Goal: Task Accomplishment & Management: Complete application form

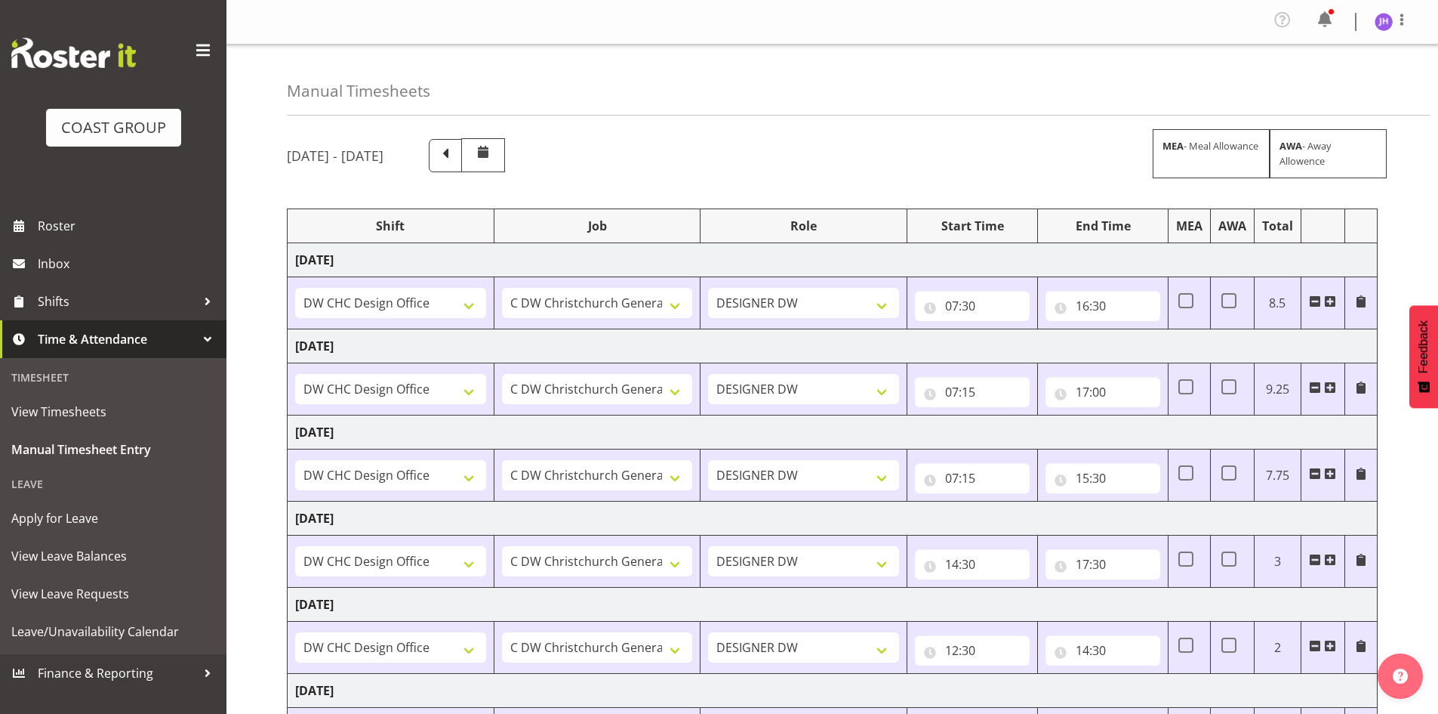
select select "1512"
select select "624"
select select "1512"
select select "624"
select select "1512"
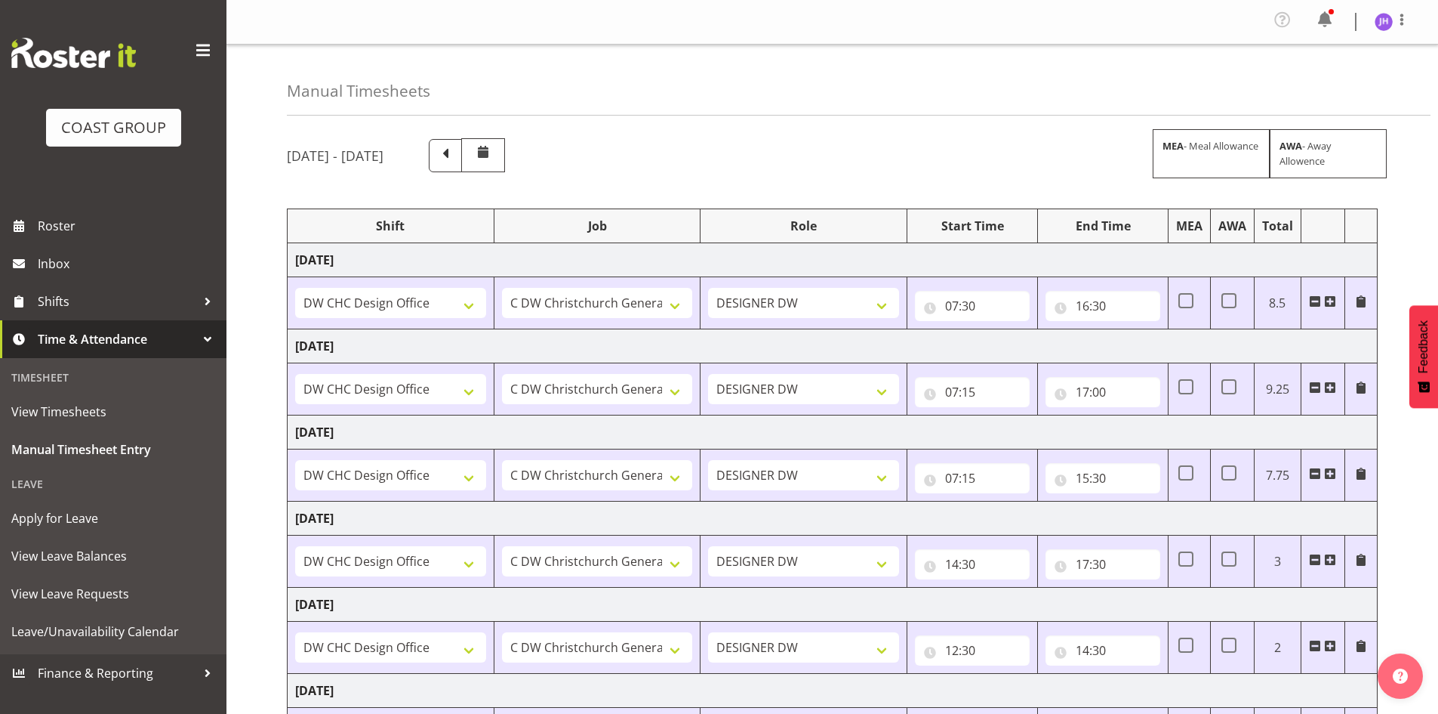
select select "624"
select select "1512"
select select "624"
select select "1512"
select select "624"
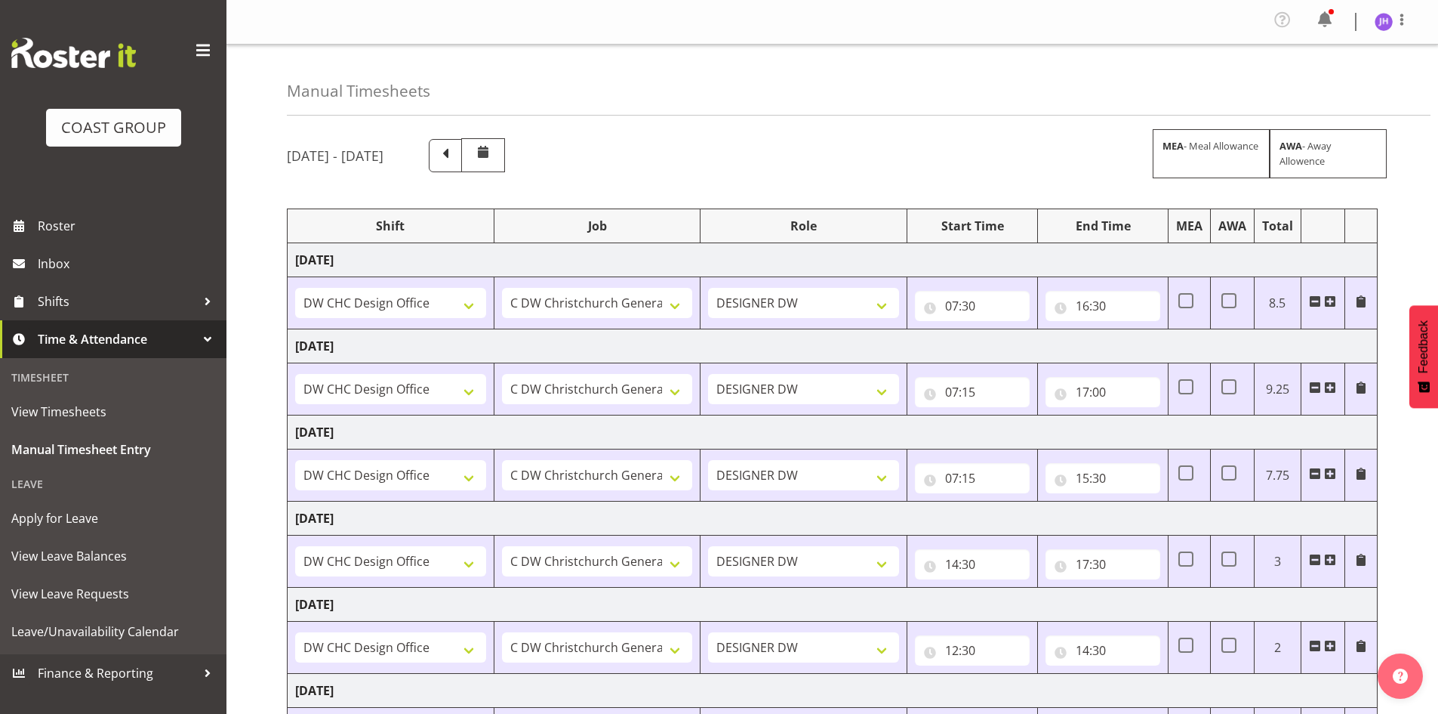
select select "1512"
select select "624"
select select "1512"
select select "624"
select select "1512"
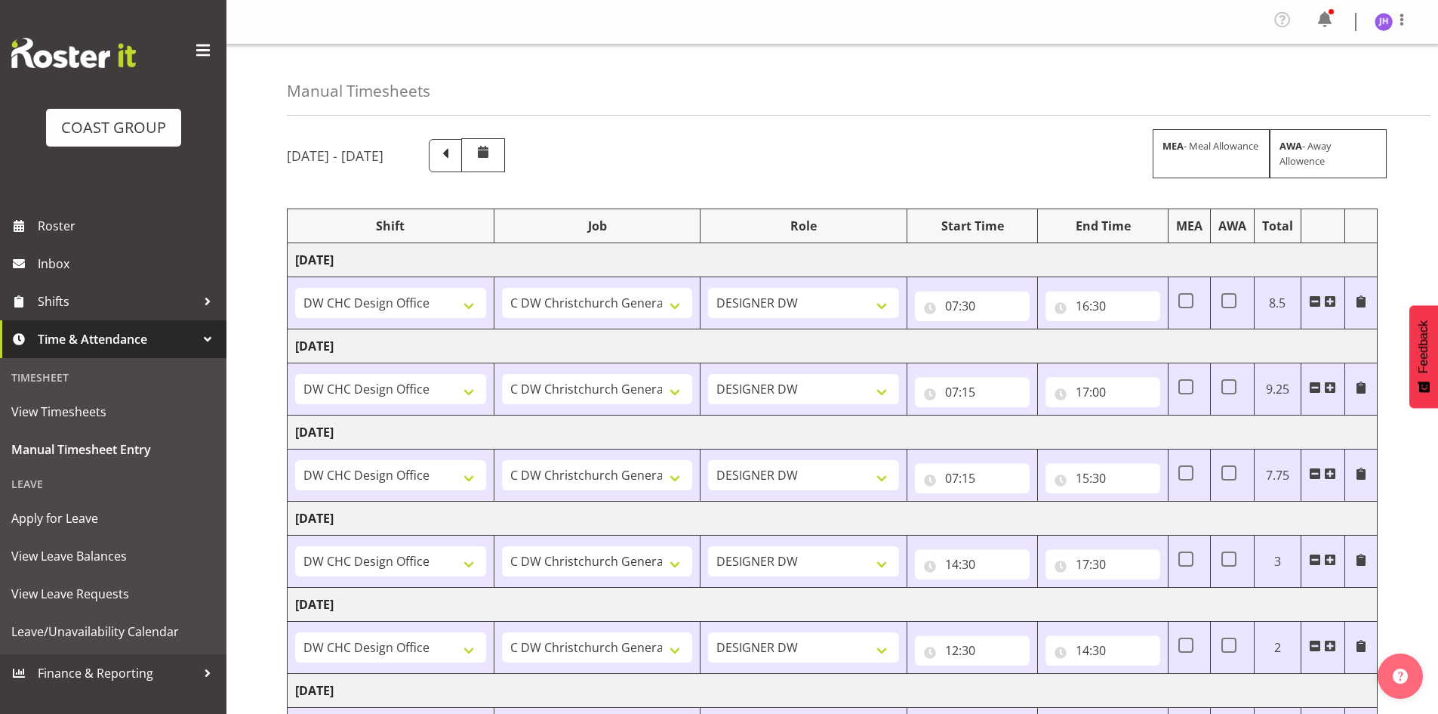
select select "624"
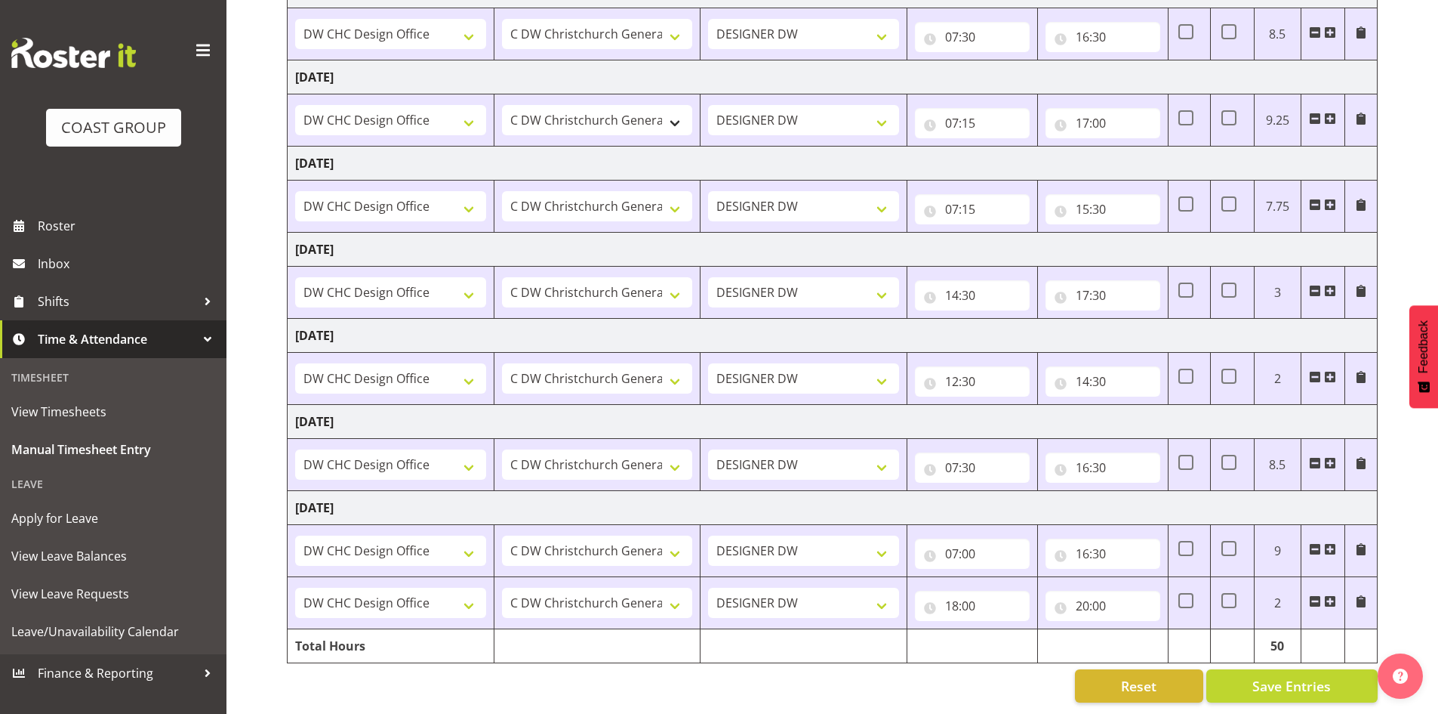
scroll to position [280, 0]
click at [1300, 676] on span "Save Entries" at bounding box center [1292, 686] width 79 height 20
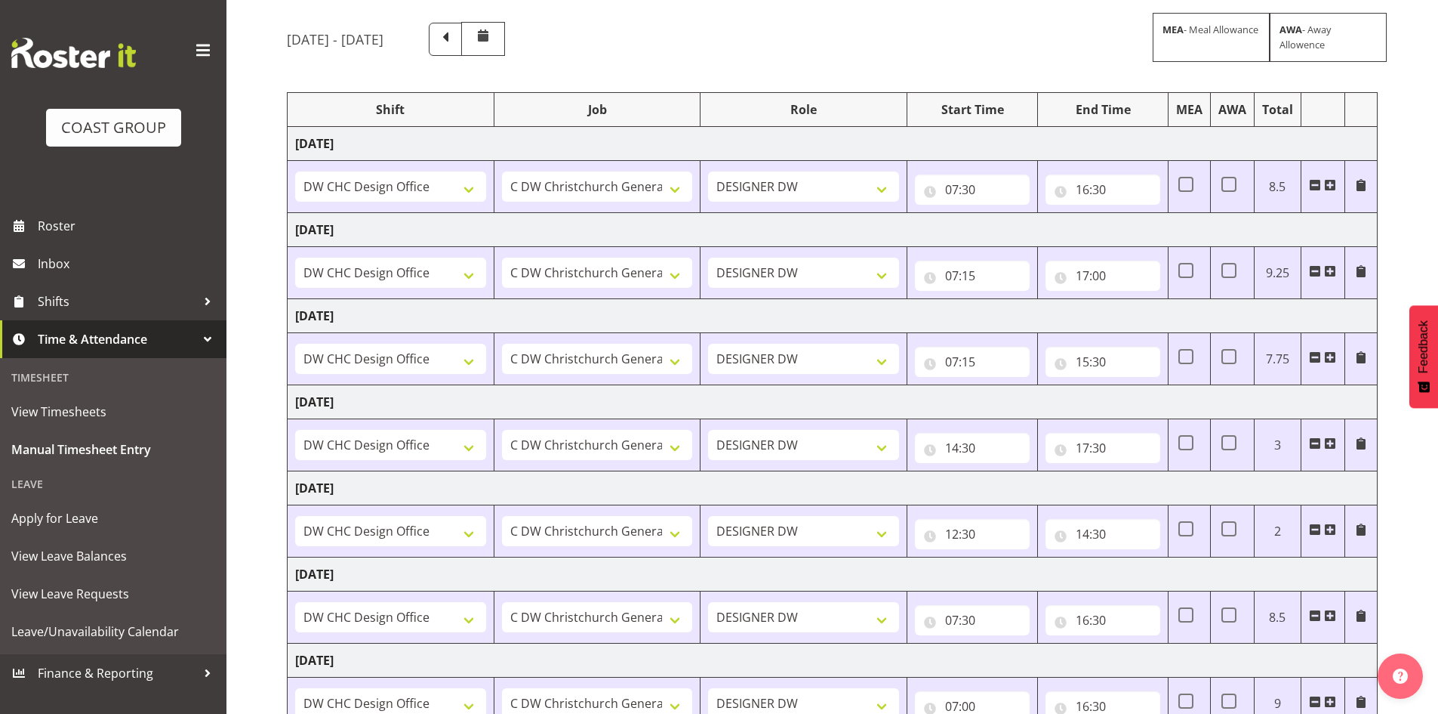
scroll to position [0, 0]
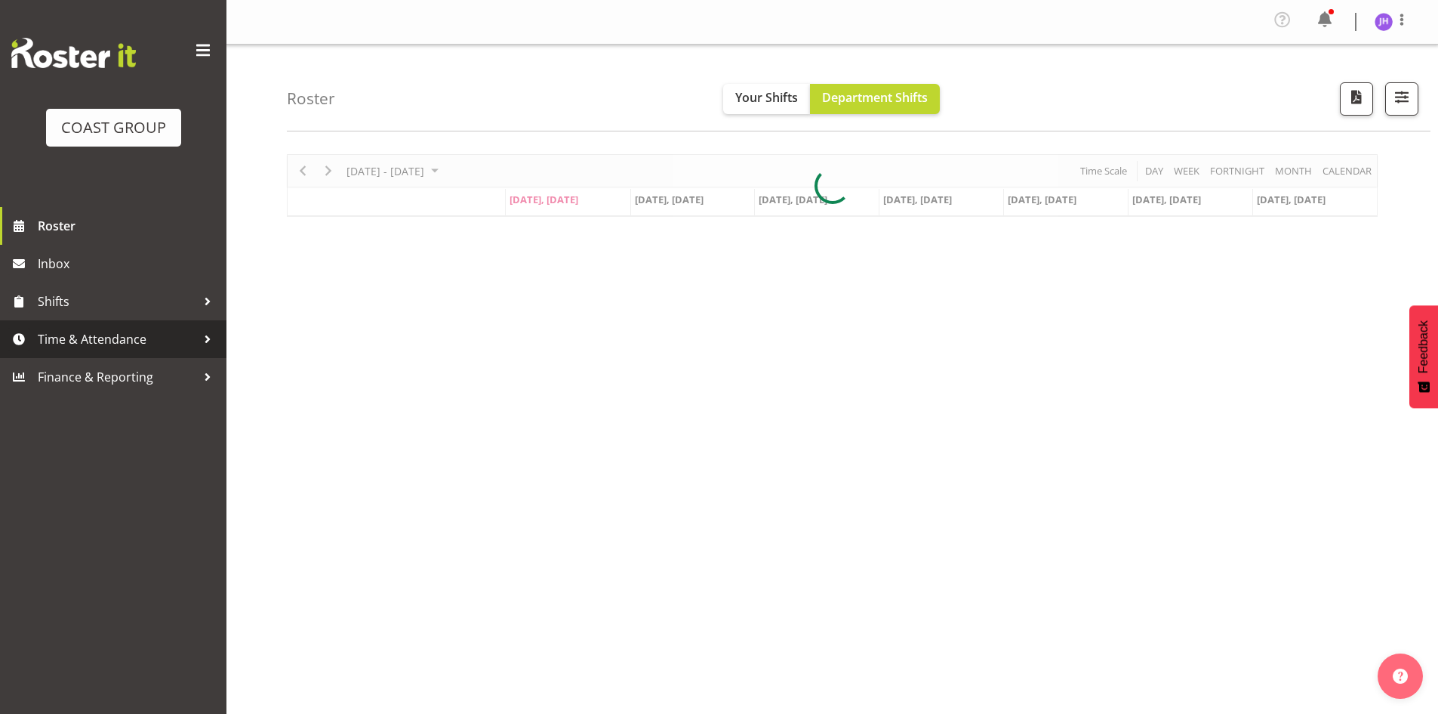
click at [145, 347] on span "Time & Attendance" at bounding box center [117, 339] width 159 height 23
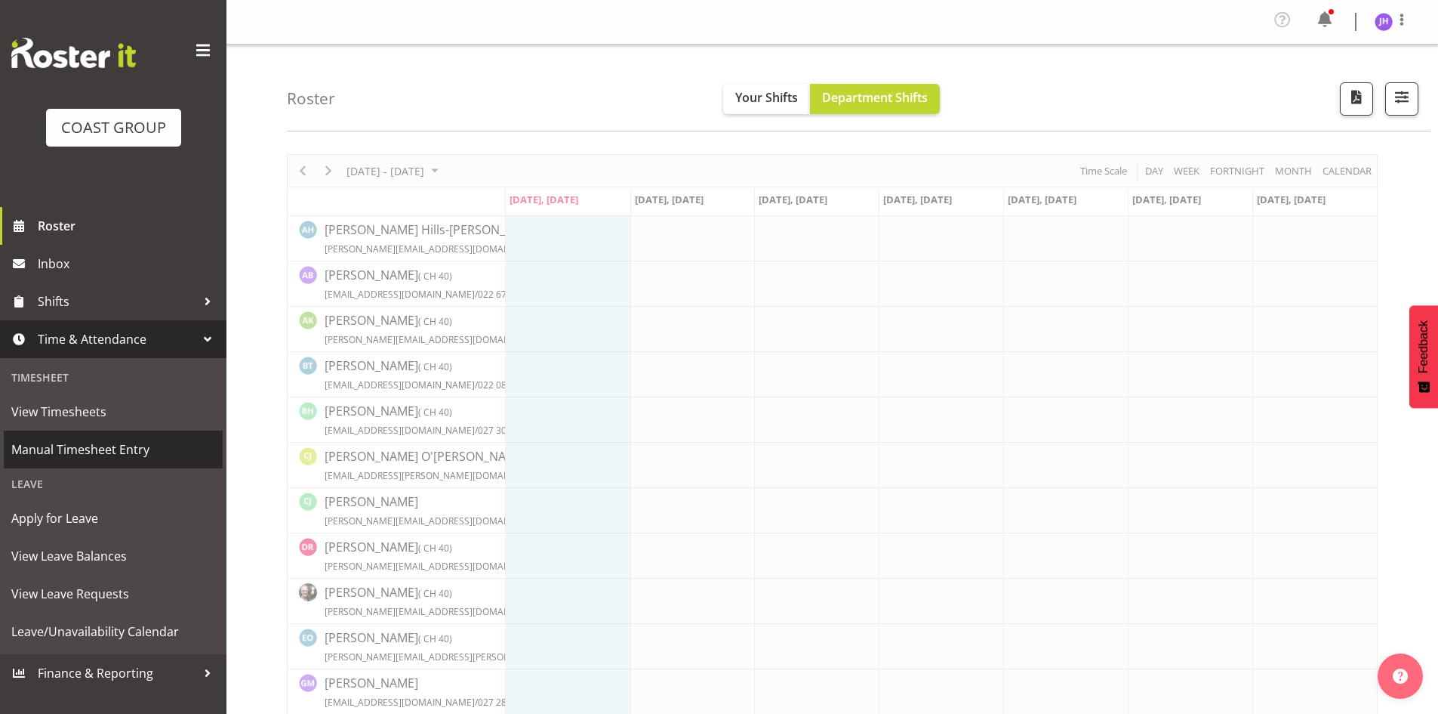
click at [161, 464] on link "Manual Timesheet Entry" at bounding box center [113, 449] width 219 height 38
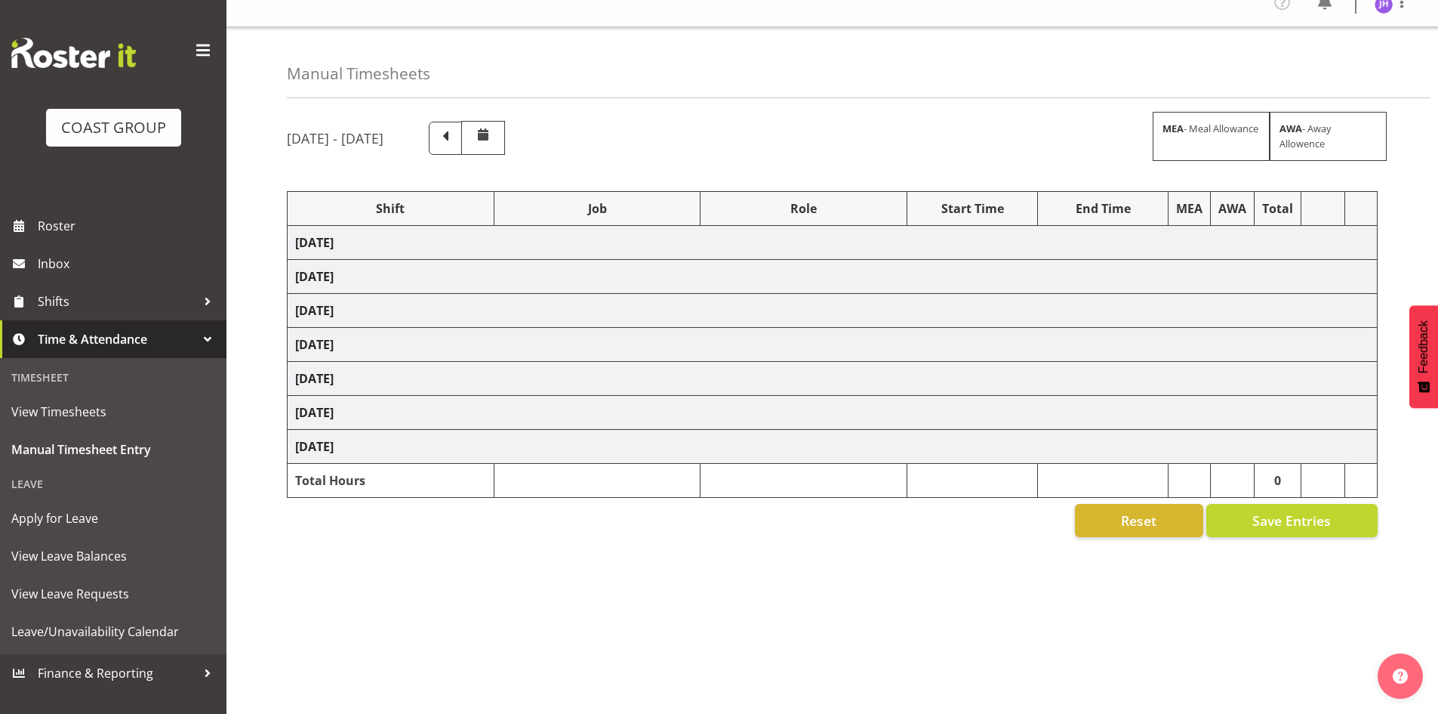
scroll to position [29, 0]
select select "1512"
select select "624"
select select "1512"
select select "624"
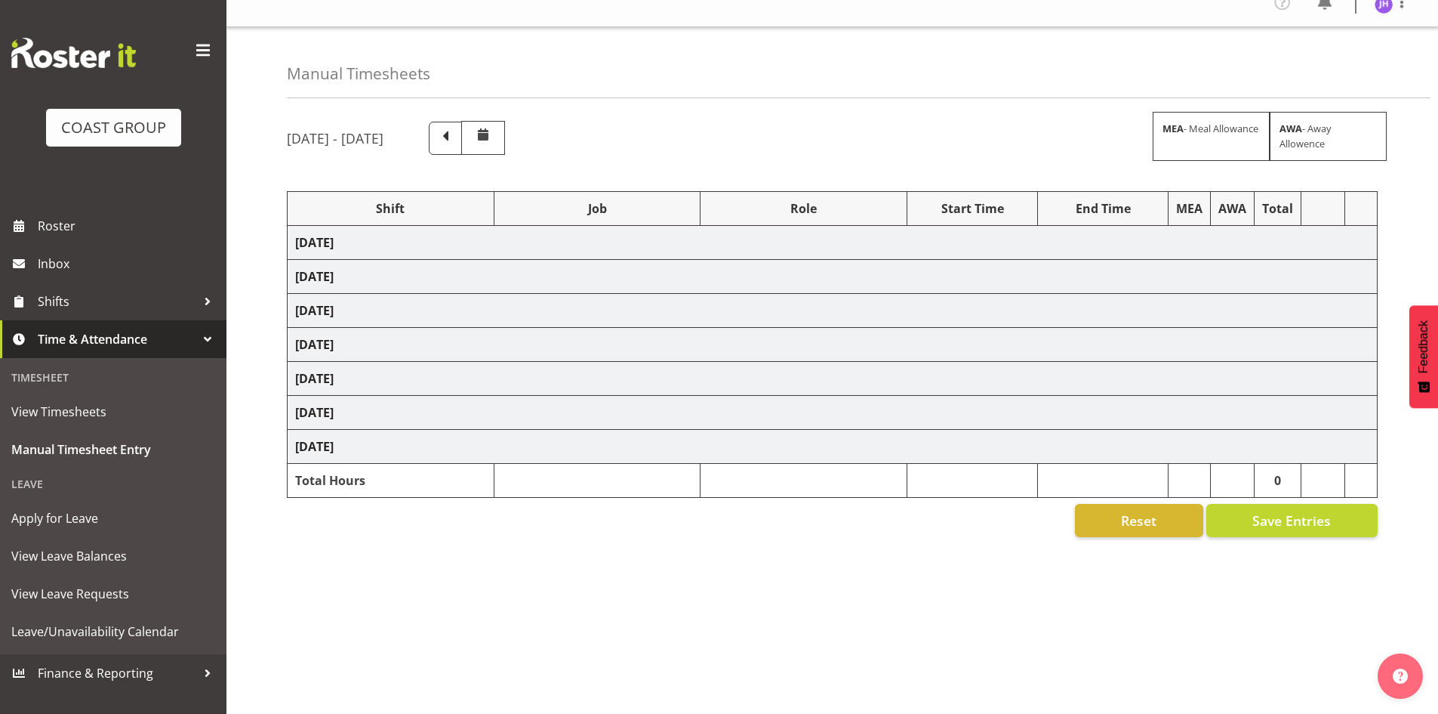
select select "1512"
select select "624"
select select "1512"
select select "624"
select select "1512"
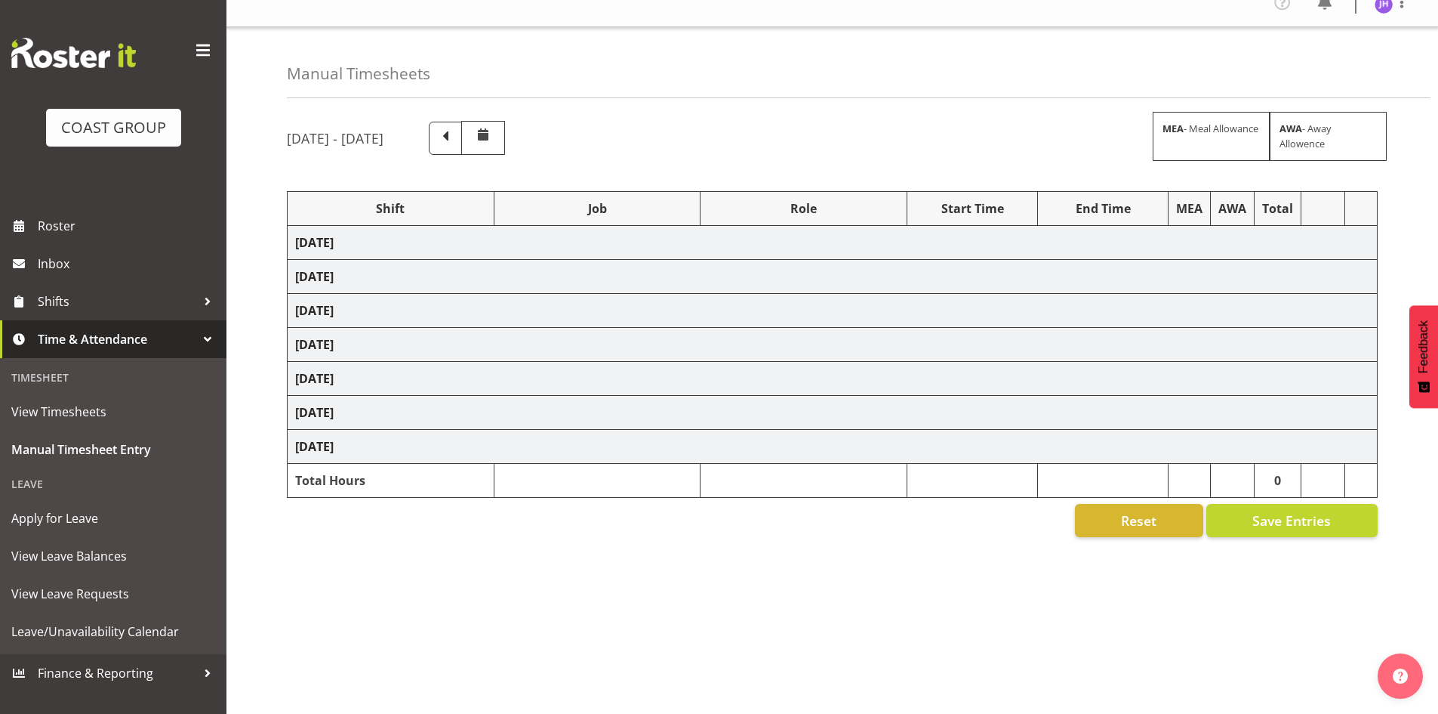
select select "624"
select select "1512"
select select "624"
select select "16"
select select "30"
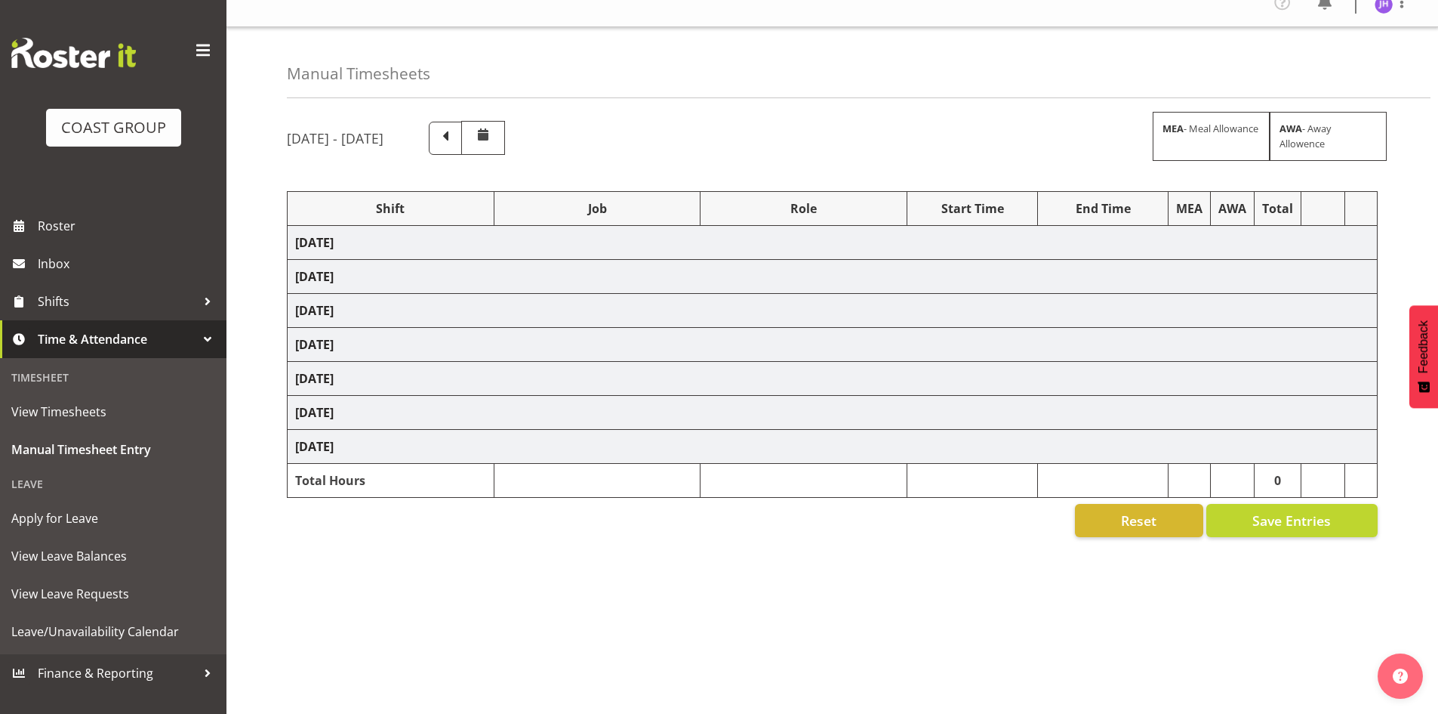
select select "1512"
select select "624"
select select "1512"
select select "624"
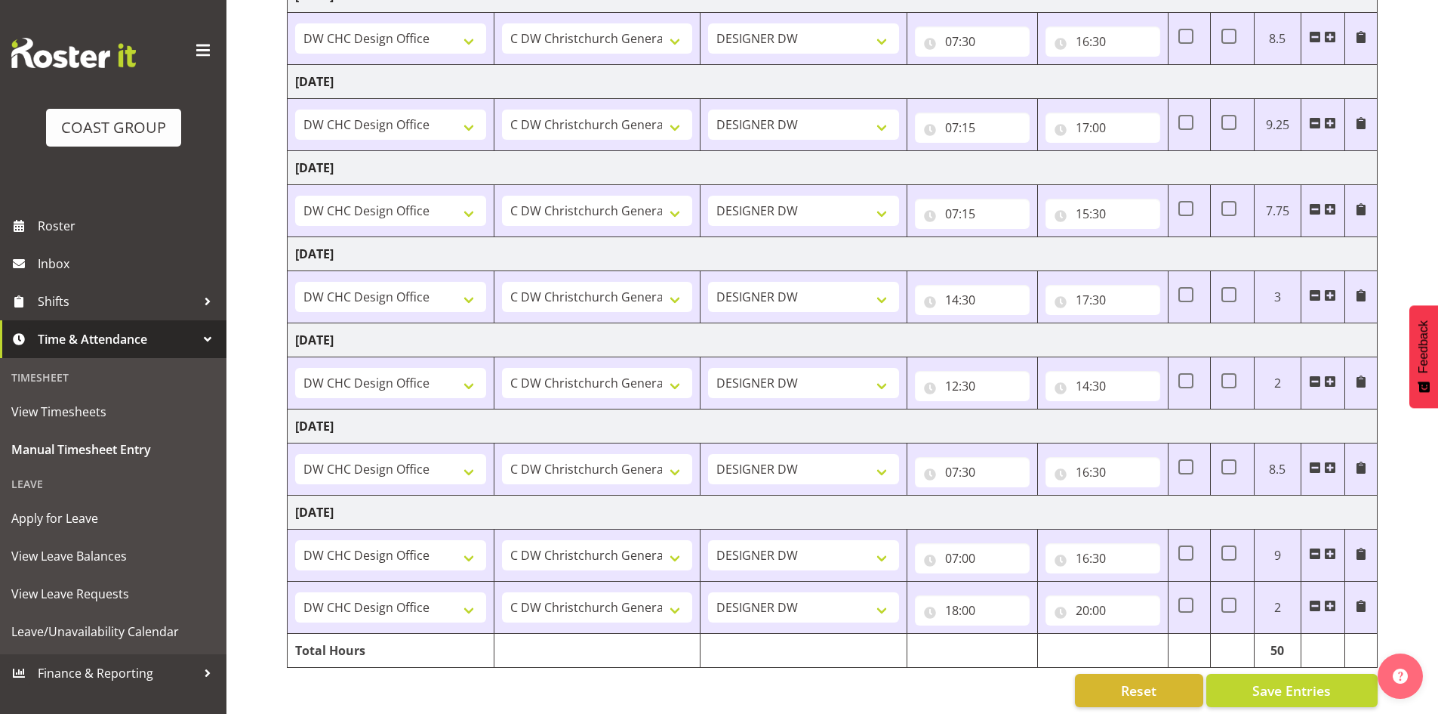
scroll to position [280, 0]
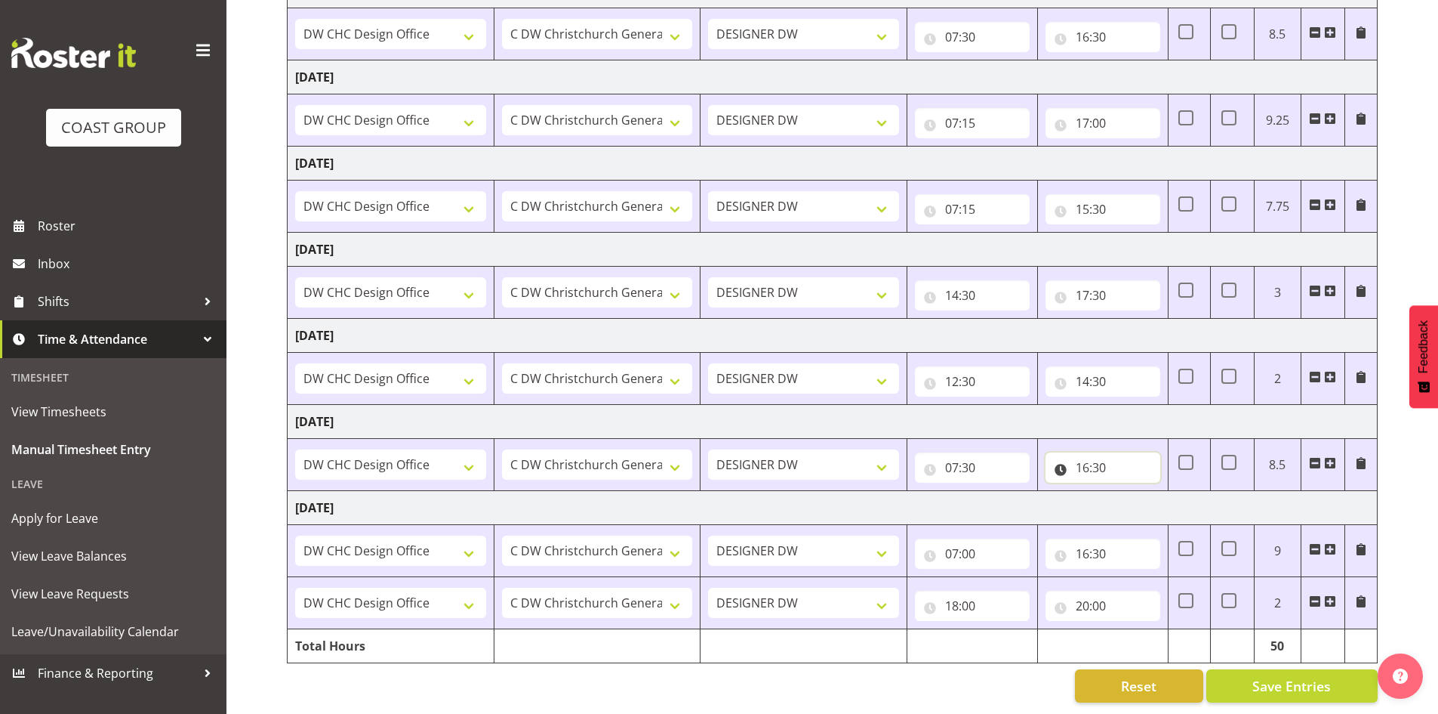
click at [1108, 452] on input "16:30" at bounding box center [1103, 467] width 115 height 30
click at [1182, 498] on select "00 01 02 03 04 05 06 07 08 09 10 11 12 13 14 15 16 17 18 19 20 21 22 23 24 25 2…" at bounding box center [1188, 507] width 34 height 30
select select "45"
click at [1171, 492] on select "00 01 02 03 04 05 06 07 08 09 10 11 12 13 14 15 16 17 18 19 20 21 22 23 24 25 2…" at bounding box center [1188, 507] width 34 height 30
type input "16:45"
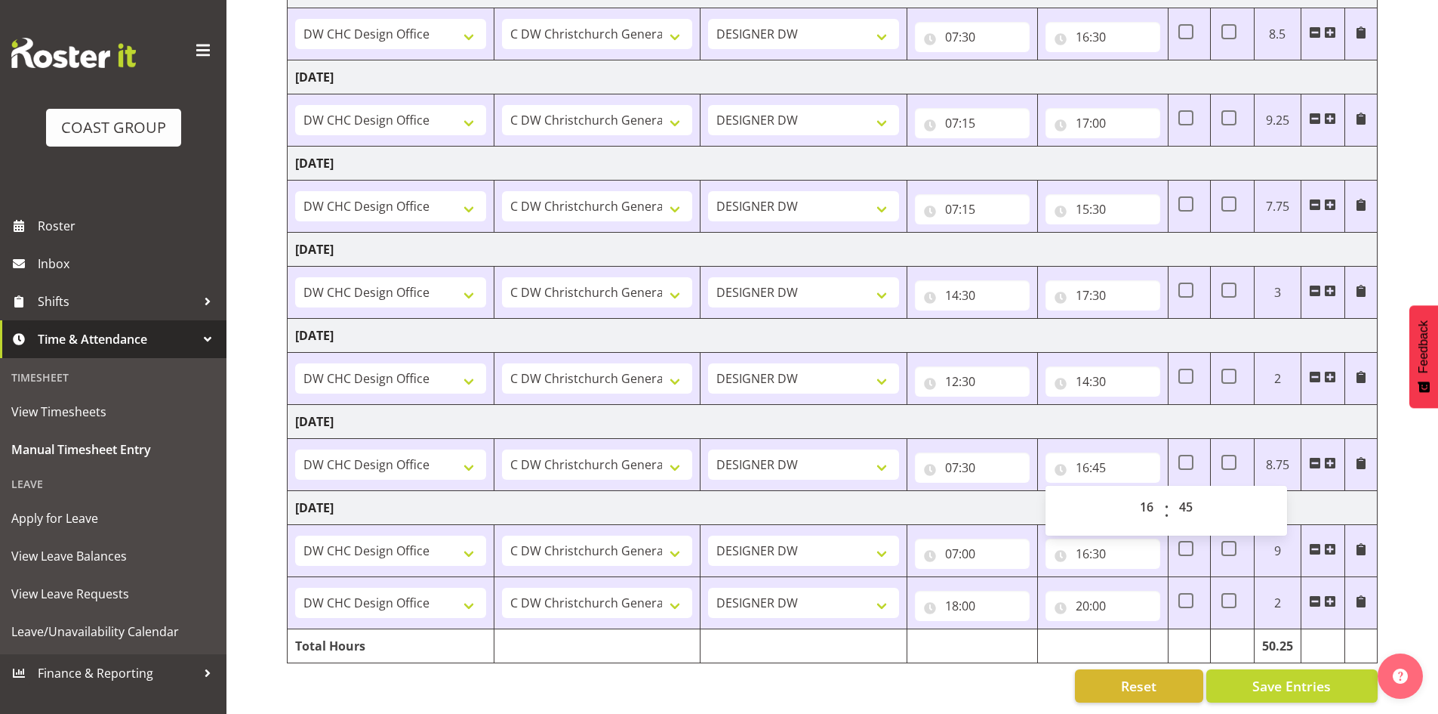
click at [1409, 489] on div "[DATE] - [DATE] MEA - Meal Allowance AWA - Away Allowence Shift Job Role Start …" at bounding box center [862, 285] width 1151 height 855
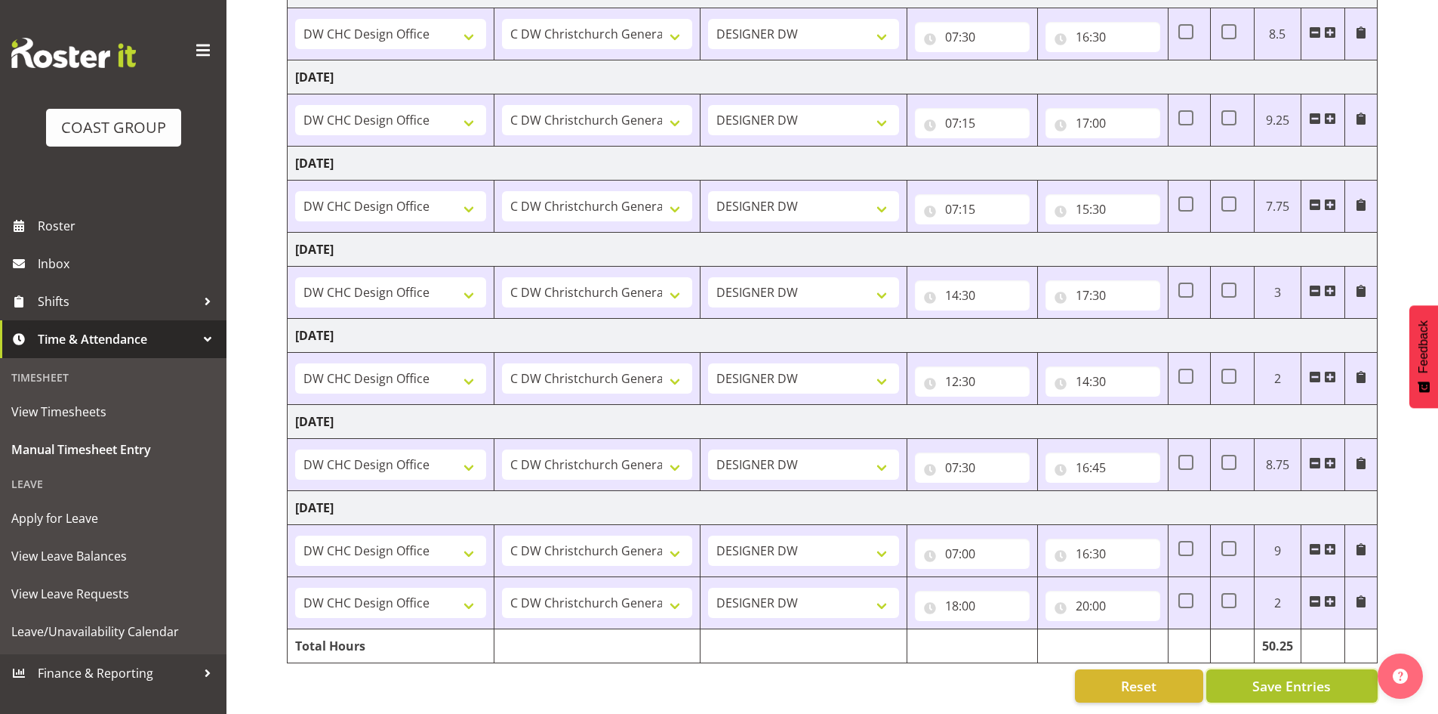
click at [1296, 676] on span "Save Entries" at bounding box center [1292, 686] width 79 height 20
click at [1401, 504] on div "[DATE] - [DATE] MEA - Meal Allowance AWA - Away Allowence Shift Job Role Start …" at bounding box center [862, 285] width 1151 height 855
drag, startPoint x: 1401, startPoint y: 505, endPoint x: 1402, endPoint y: 526, distance: 21.2
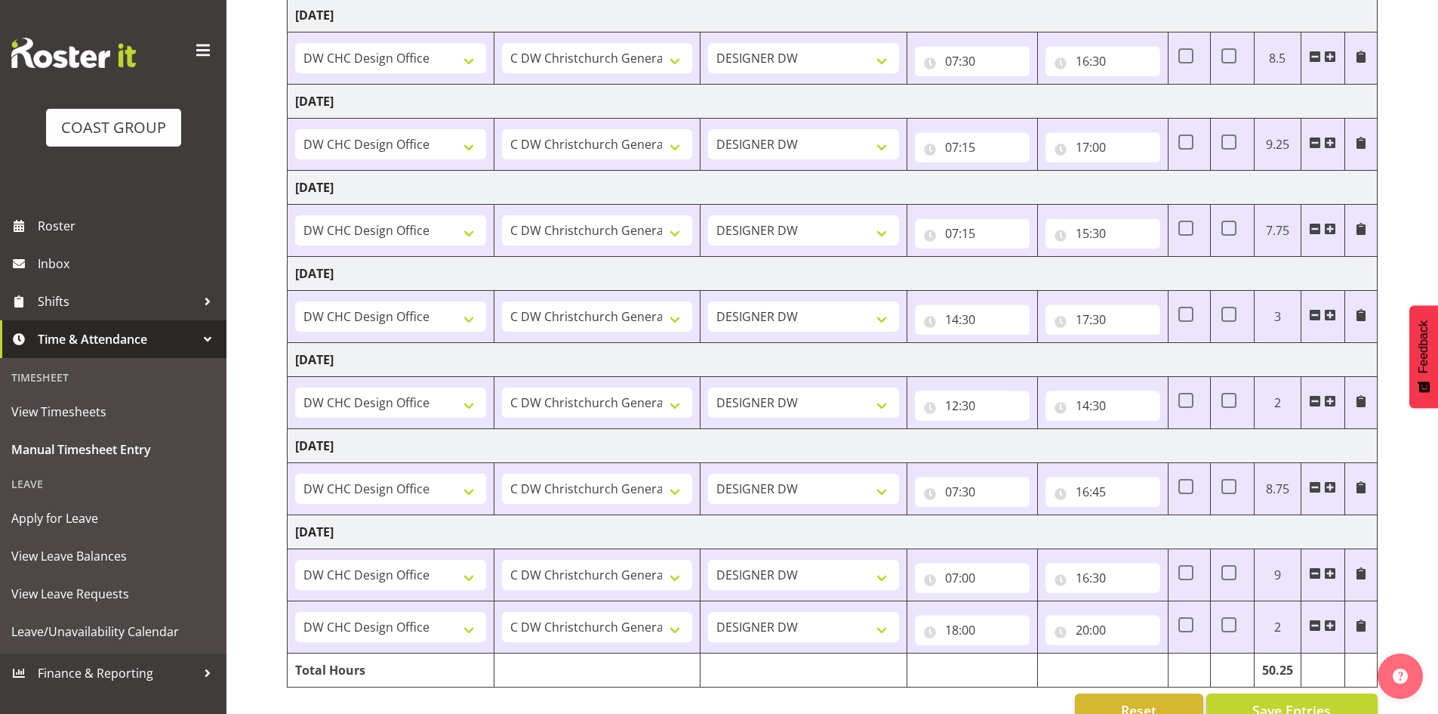
scroll to position [0, 0]
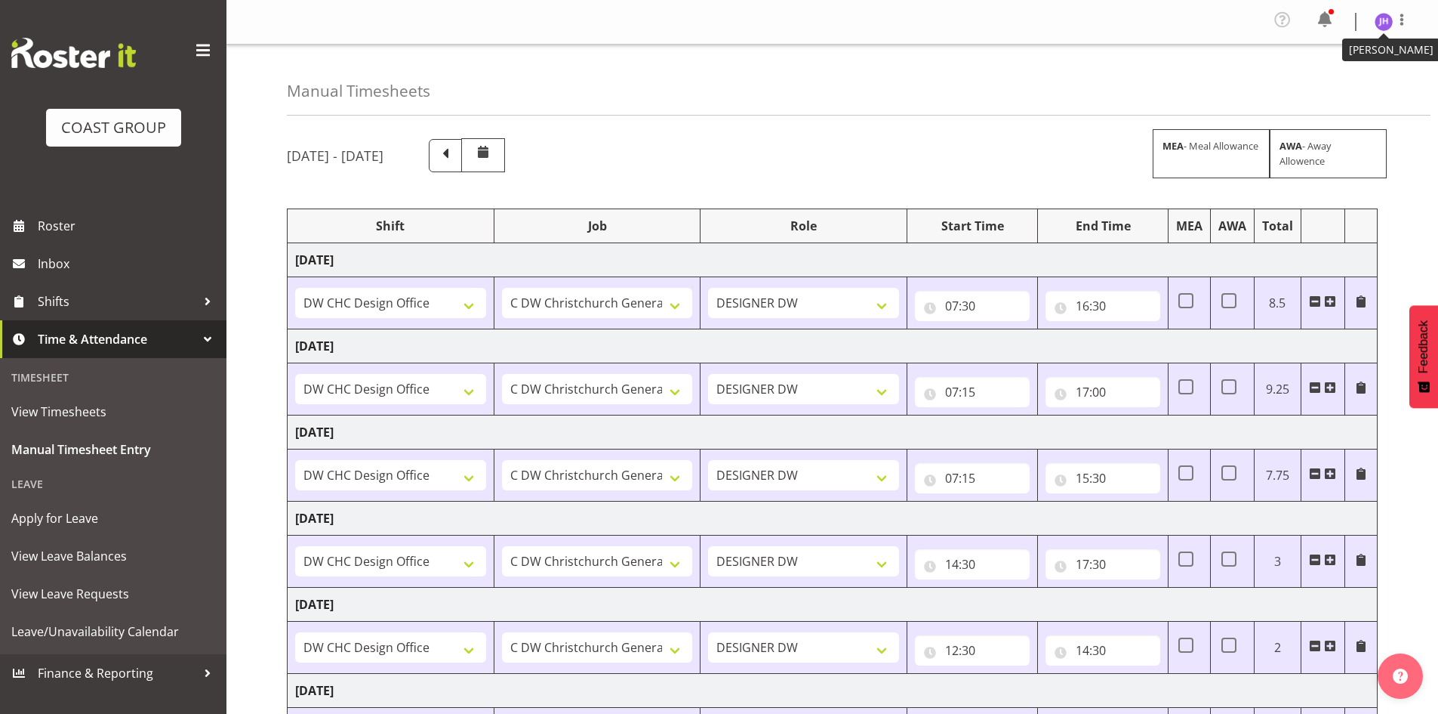
click at [1378, 24] on img at bounding box center [1384, 22] width 18 height 18
click at [1308, 80] on link "Log Out" at bounding box center [1338, 82] width 145 height 27
